Goal: Information Seeking & Learning: Learn about a topic

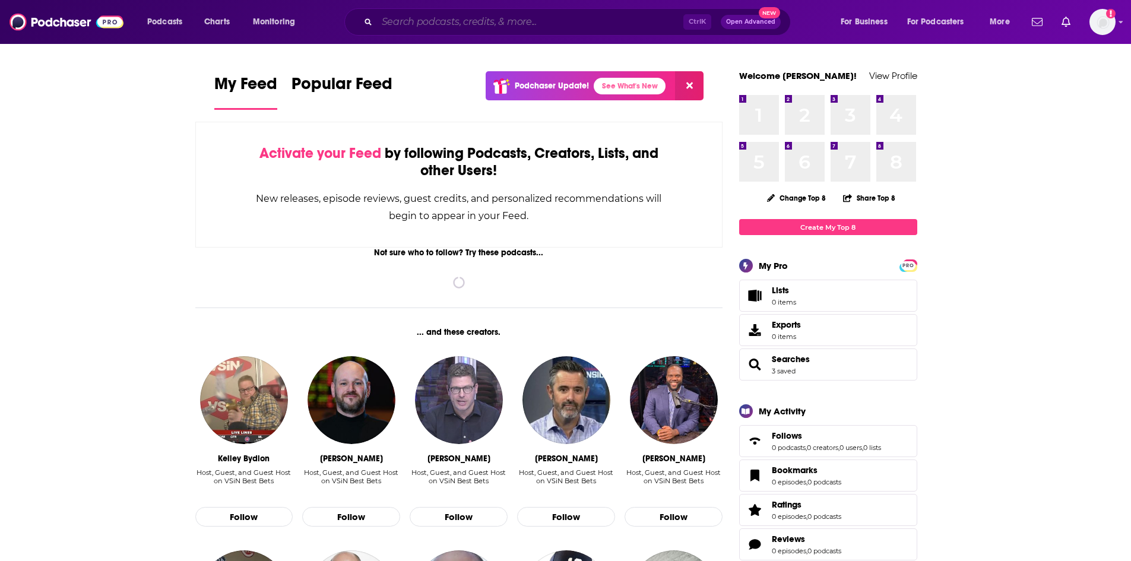
click at [490, 19] on input "Search podcasts, credits, & more..." at bounding box center [530, 21] width 306 height 19
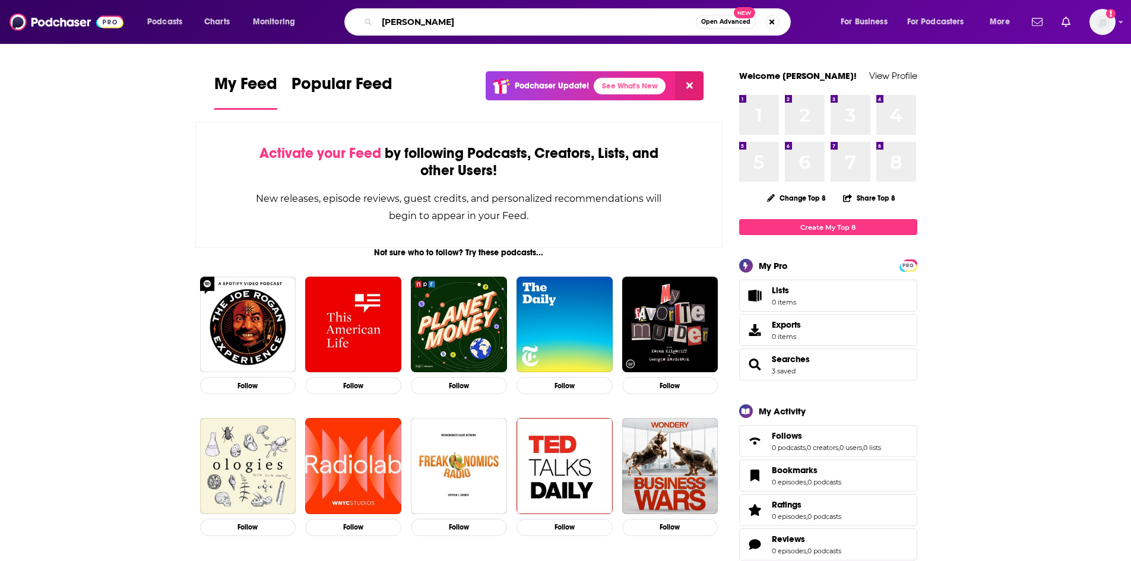
type input "[PERSON_NAME]"
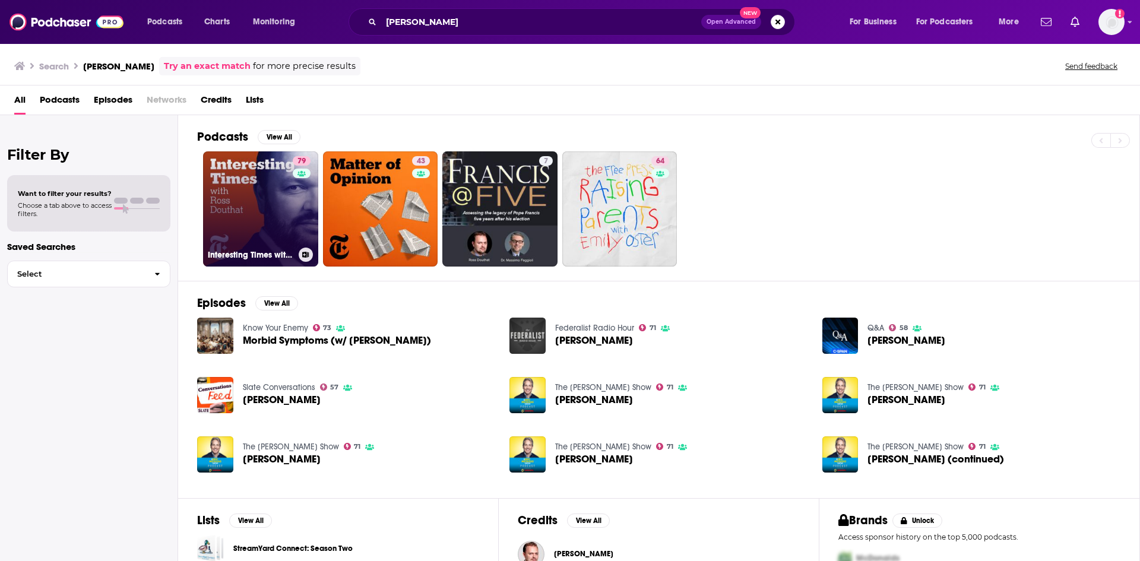
click at [226, 170] on link "79 Interesting Times with [PERSON_NAME]" at bounding box center [260, 208] width 115 height 115
